Goal: Entertainment & Leisure: Consume media (video, audio)

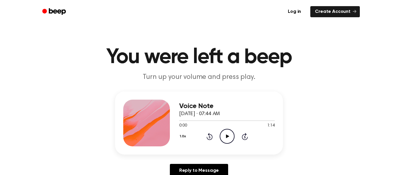
click at [224, 137] on icon "Play Audio" at bounding box center [227, 136] width 15 height 15
click at [224, 137] on icon "Pause Audio" at bounding box center [227, 136] width 15 height 15
click at [235, 137] on div "1.0x Rewind 5 seconds Play Audio Skip 5 seconds" at bounding box center [227, 136] width 96 height 15
click at [226, 135] on icon at bounding box center [227, 136] width 3 height 4
click at [228, 132] on icon "Play Audio" at bounding box center [227, 136] width 15 height 15
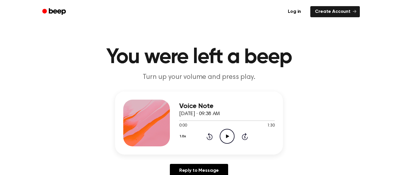
click at [231, 128] on div "0:00 1:30" at bounding box center [227, 126] width 96 height 6
click at [229, 135] on icon "Play Audio" at bounding box center [227, 136] width 15 height 15
click at [229, 134] on icon "Play Audio" at bounding box center [227, 136] width 15 height 15
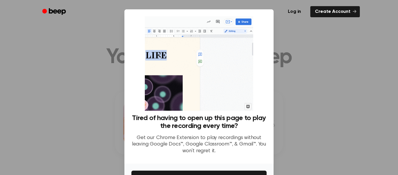
click at [114, 110] on div at bounding box center [199, 87] width 398 height 175
click at [115, 113] on div at bounding box center [199, 87] width 398 height 175
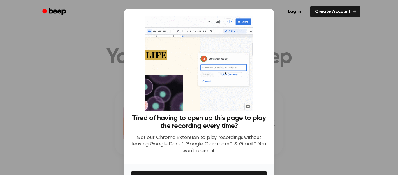
click at [115, 113] on div at bounding box center [199, 87] width 398 height 175
click at [366, 95] on div at bounding box center [199, 87] width 398 height 175
click at [365, 96] on div at bounding box center [199, 87] width 398 height 175
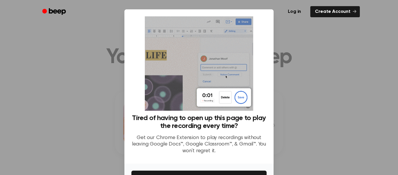
click at [367, 94] on div at bounding box center [199, 87] width 398 height 175
click at [338, 56] on div at bounding box center [199, 87] width 398 height 175
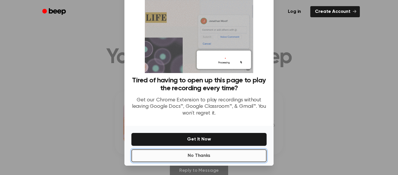
click at [204, 154] on button "No Thanks" at bounding box center [199, 155] width 135 height 13
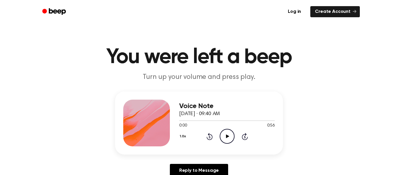
click at [230, 134] on icon "Play Audio" at bounding box center [227, 136] width 15 height 15
click at [230, 134] on icon "Pause Audio" at bounding box center [227, 136] width 15 height 15
